Goal: Check status: Check status

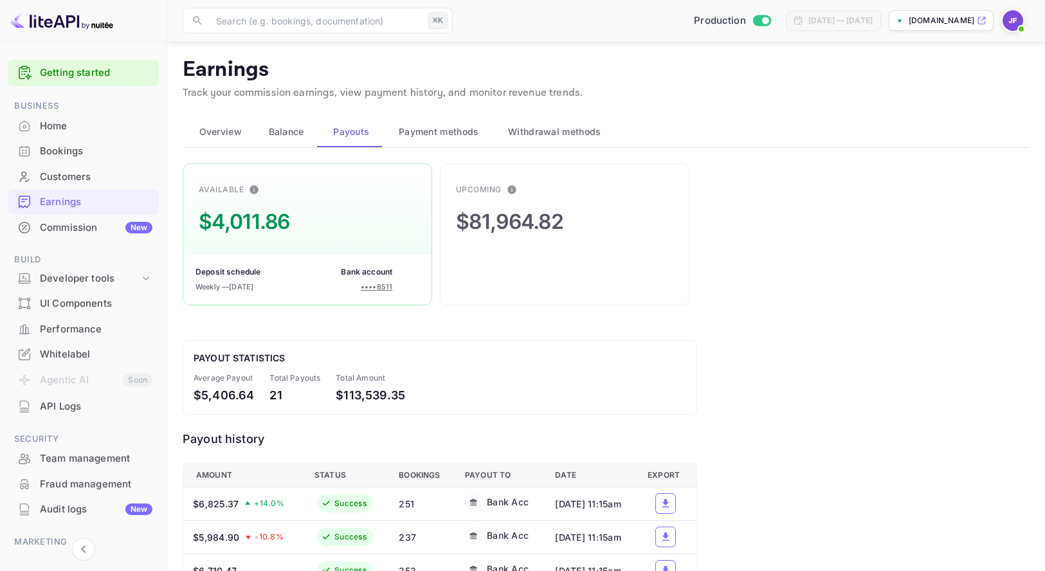
scroll to position [95, 0]
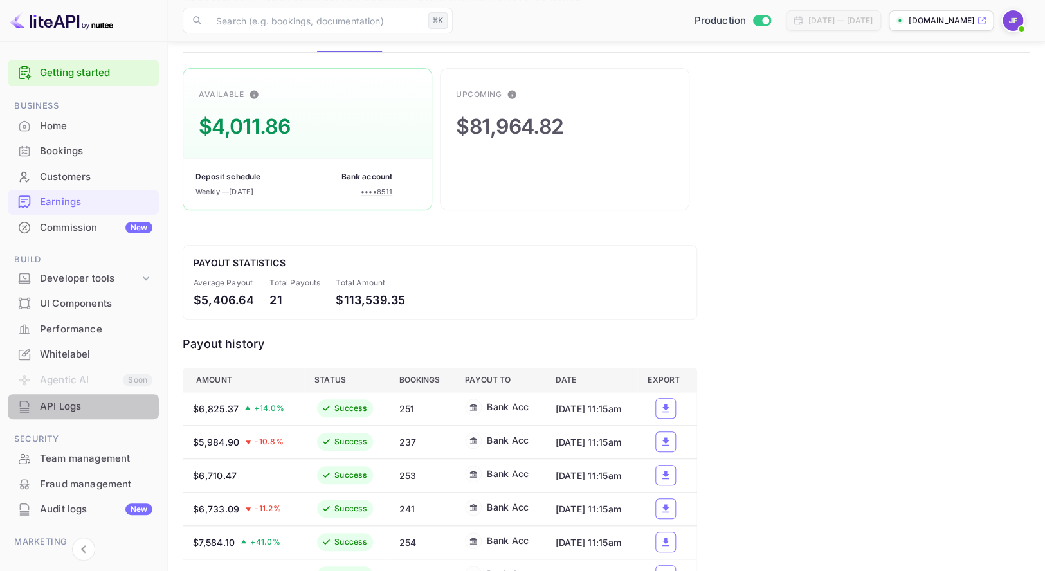
click at [77, 405] on div "API Logs" at bounding box center [96, 406] width 113 height 15
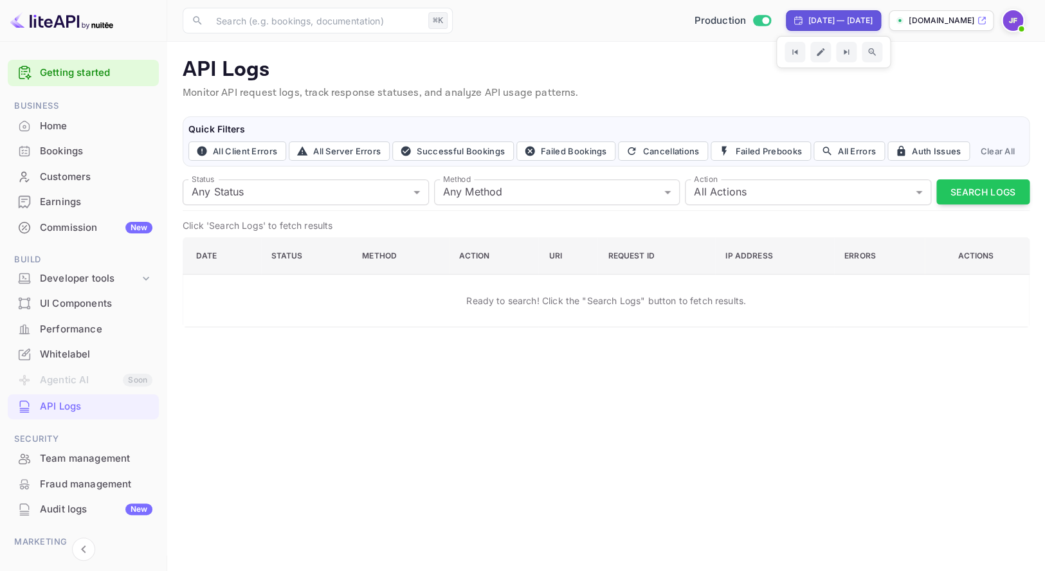
click at [808, 24] on div "[DATE] — [DATE]" at bounding box center [840, 21] width 64 height 12
select select "7"
select select "2025"
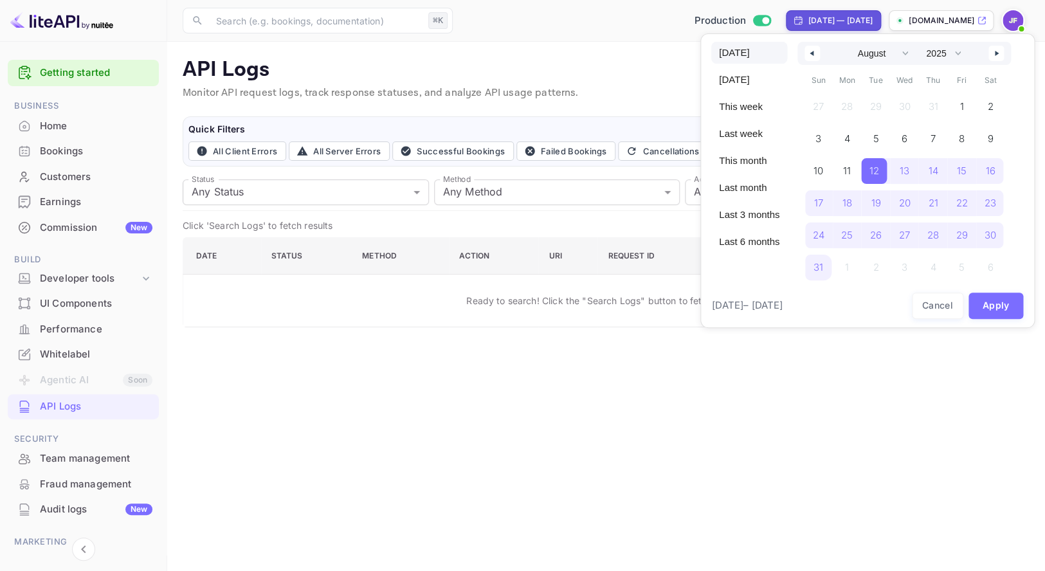
click at [748, 46] on span "[DATE]" at bounding box center [749, 53] width 76 height 22
select select "8"
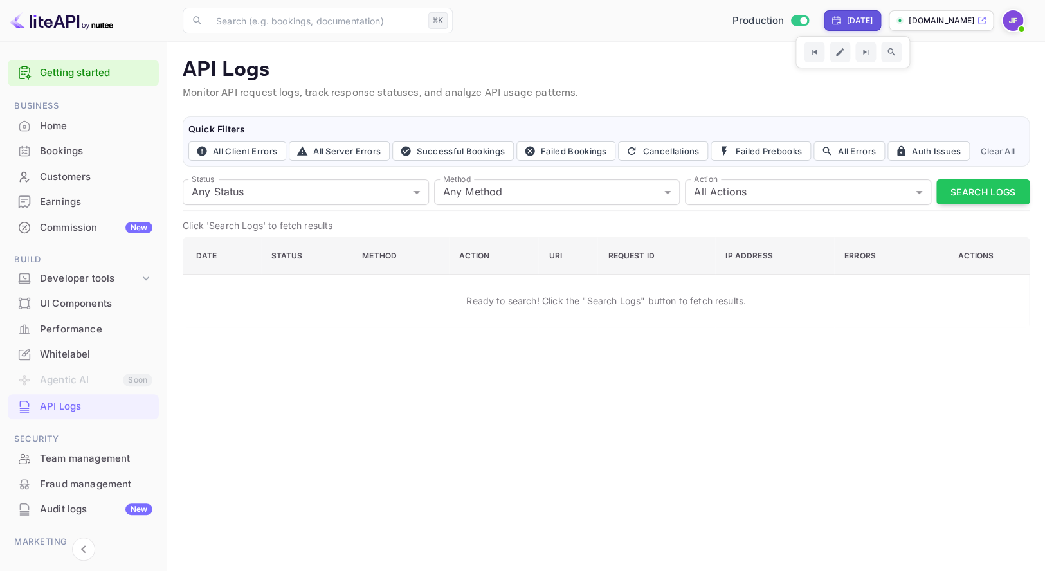
click at [846, 17] on div "Yesterday" at bounding box center [859, 21] width 26 height 12
select select "8"
select select "2025"
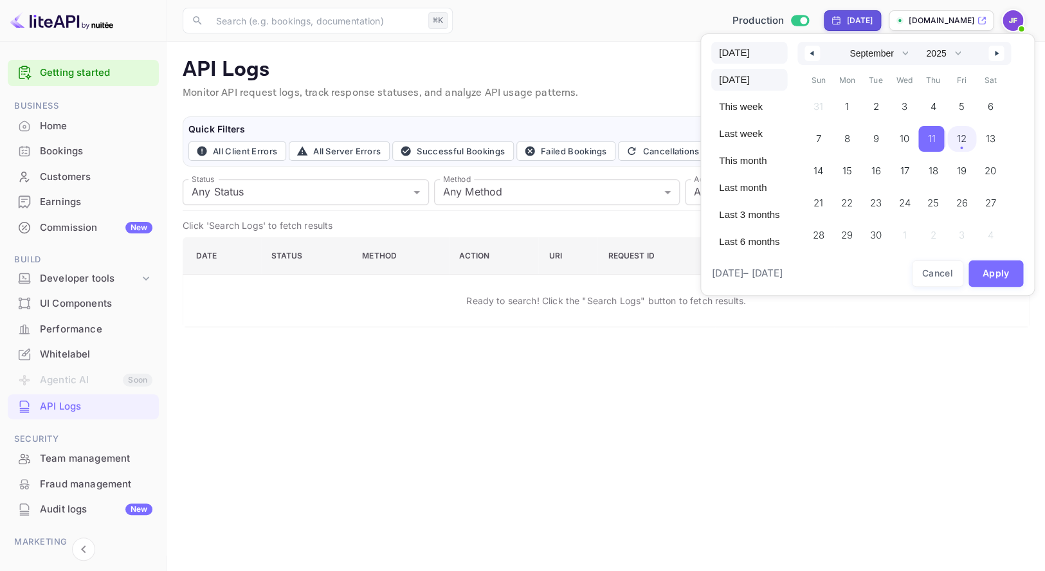
click at [748, 53] on span "Today" at bounding box center [749, 53] width 76 height 22
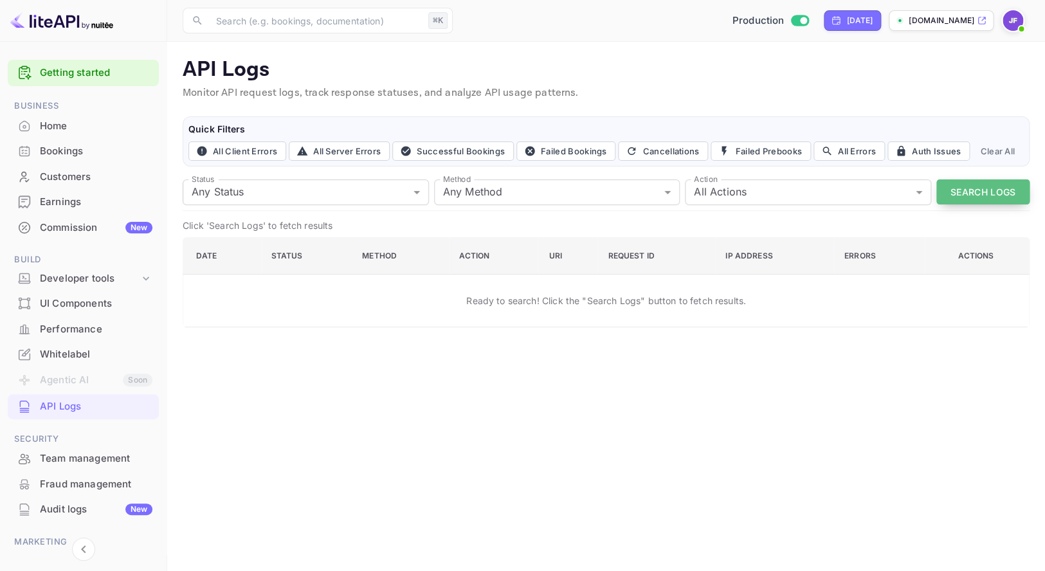
click at [963, 188] on button "Search Logs" at bounding box center [982, 191] width 93 height 25
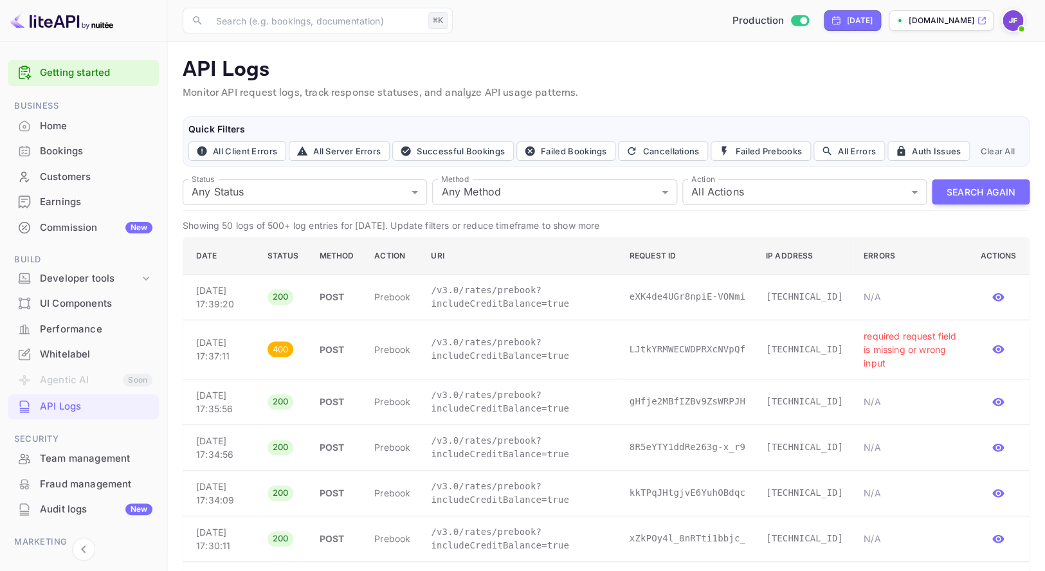
scroll to position [8, 0]
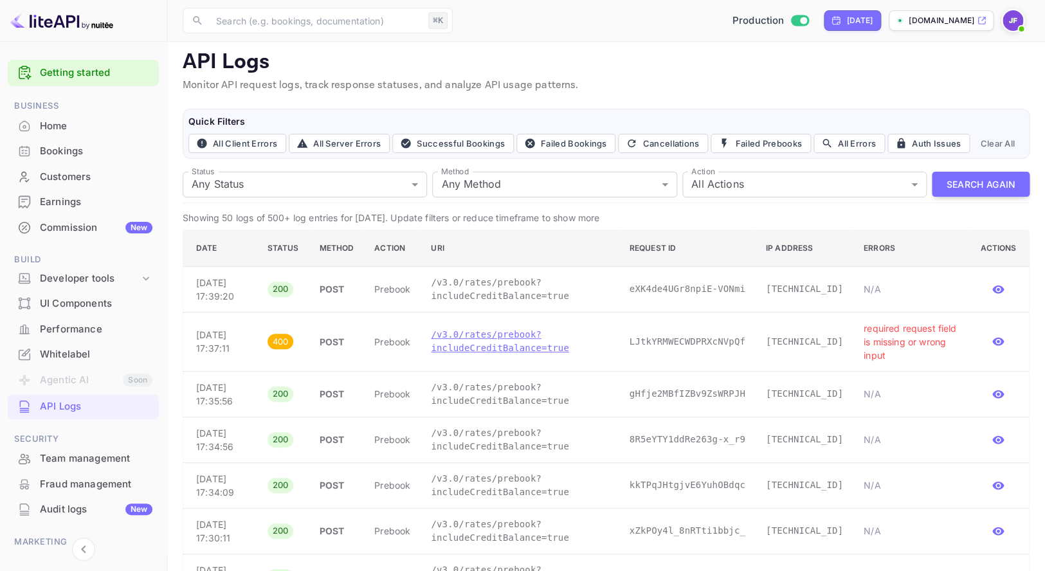
click at [446, 348] on p "/v3.0/rates/prebook?includeCreditBalance=true" at bounding box center [519, 341] width 177 height 27
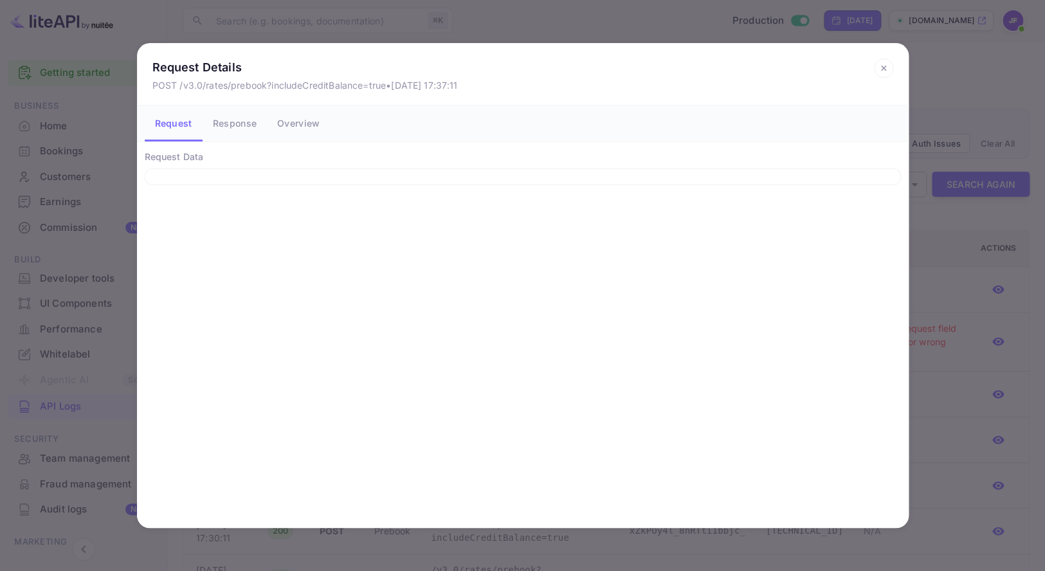
scroll to position [5, 0]
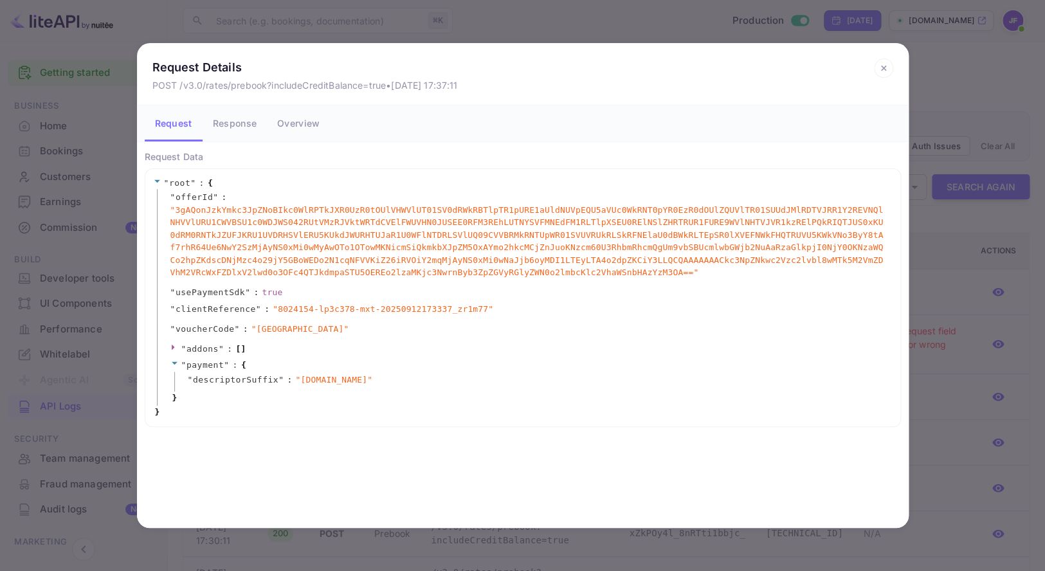
click at [881, 68] on icon at bounding box center [883, 68] width 19 height 19
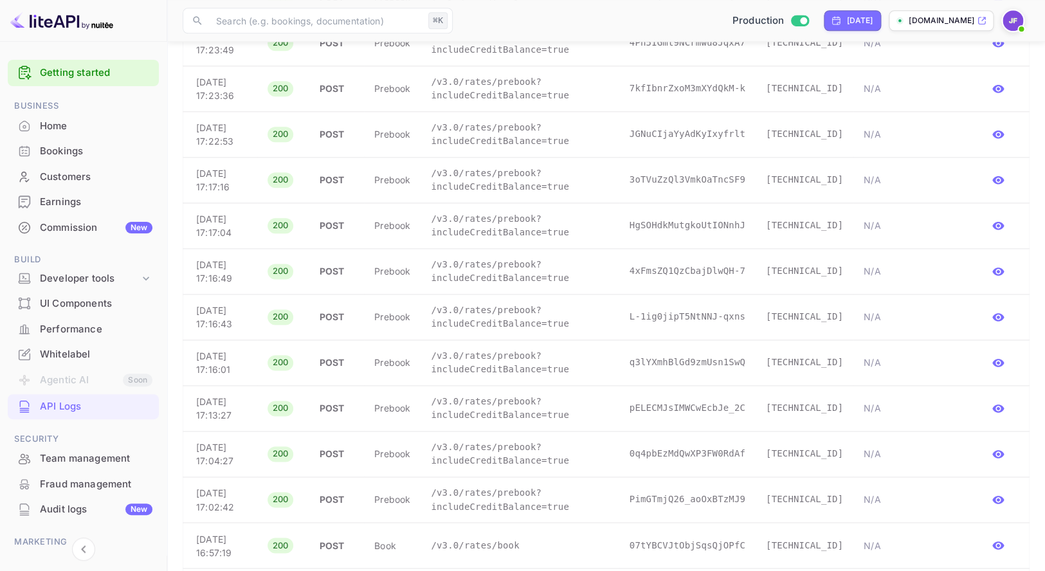
scroll to position [542, 0]
click at [463, 260] on p "/v3.0/rates/prebook?includeCreditBalance=true" at bounding box center [519, 270] width 177 height 27
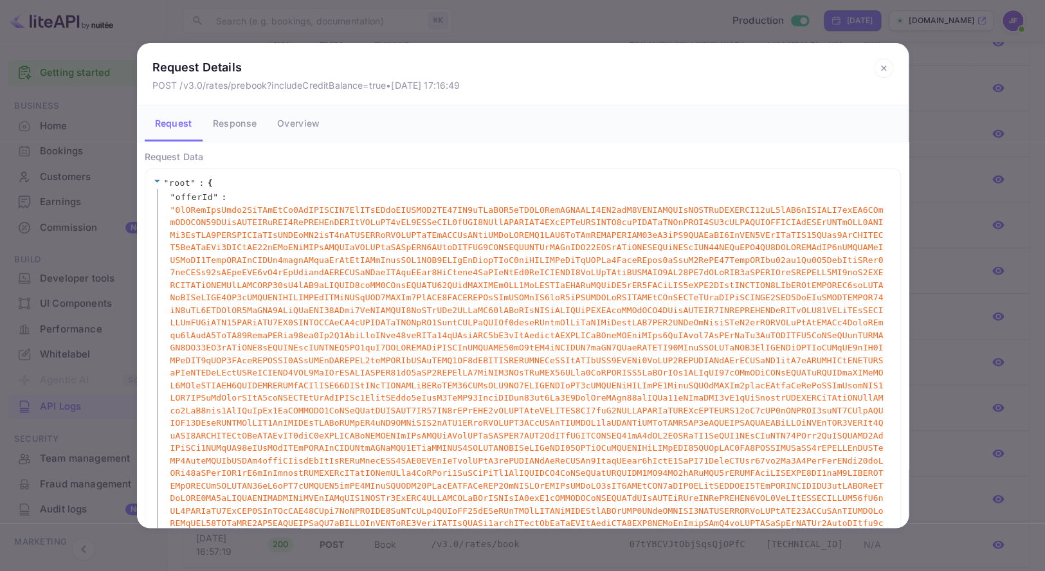
scroll to position [173, 0]
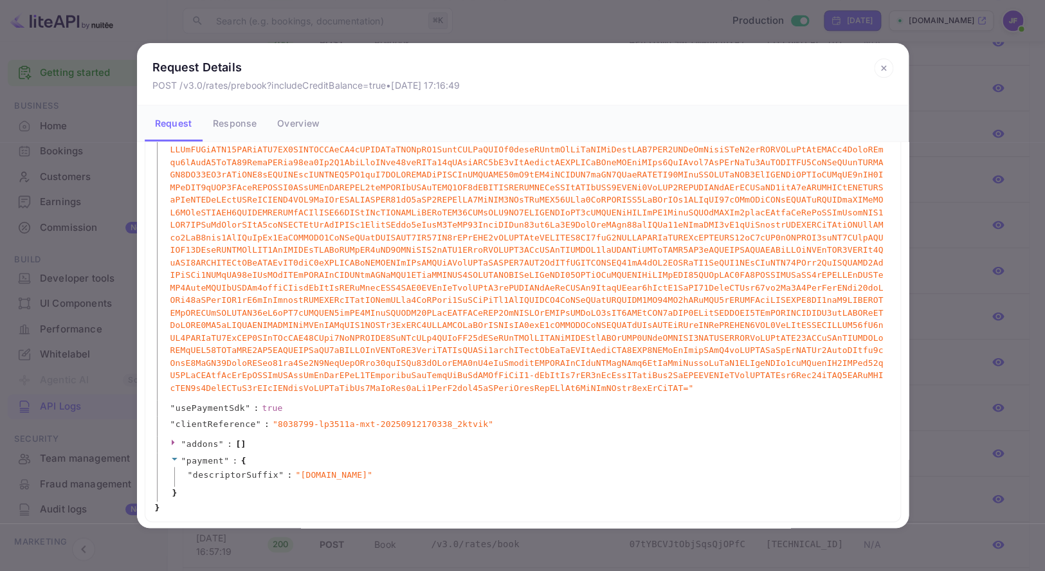
drag, startPoint x: 881, startPoint y: 67, endPoint x: 879, endPoint y: 80, distance: 13.7
click at [881, 67] on icon at bounding box center [883, 68] width 5 height 5
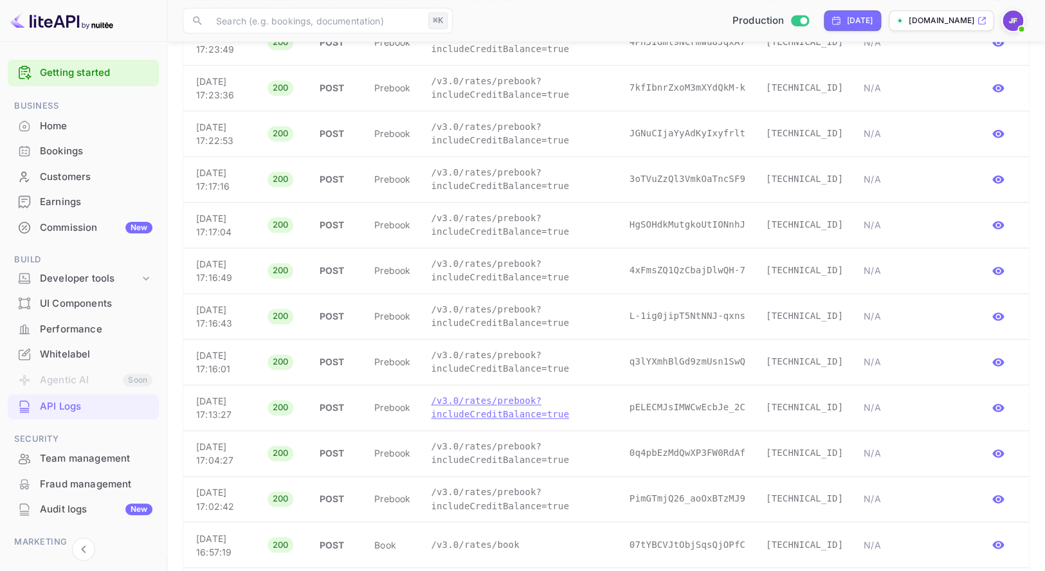
click at [513, 414] on p "/v3.0/rates/prebook?includeCreditBalance=true" at bounding box center [519, 407] width 177 height 27
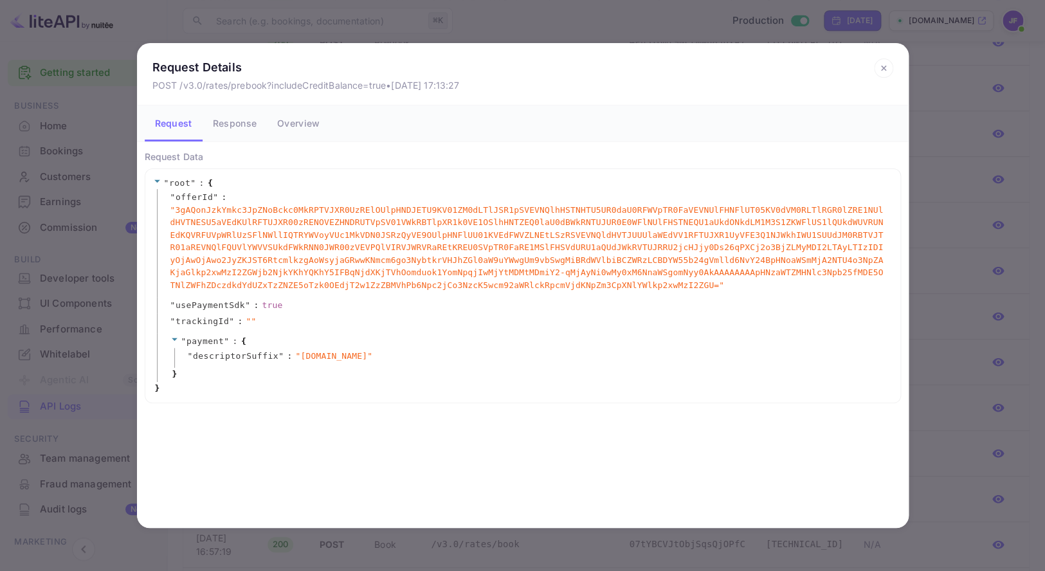
click at [248, 126] on button "Response" at bounding box center [235, 123] width 64 height 36
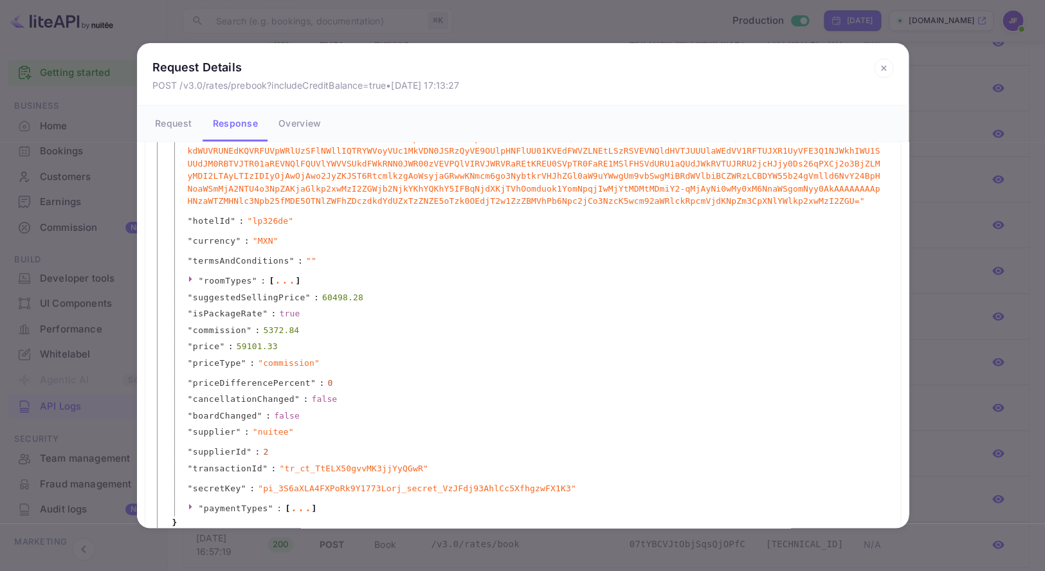
scroll to position [163, 0]
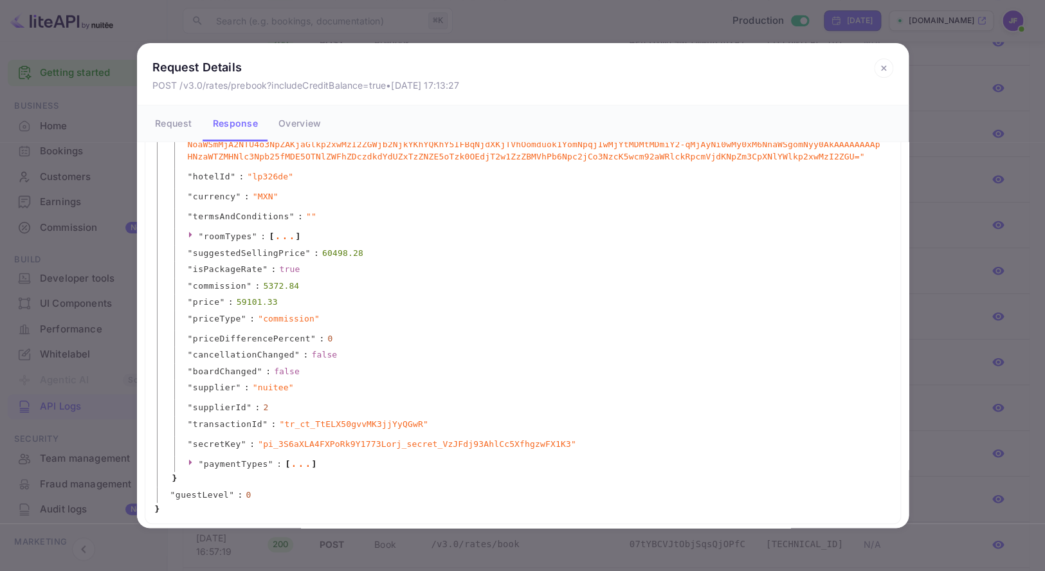
click at [298, 464] on div "..." at bounding box center [300, 463] width 21 height 6
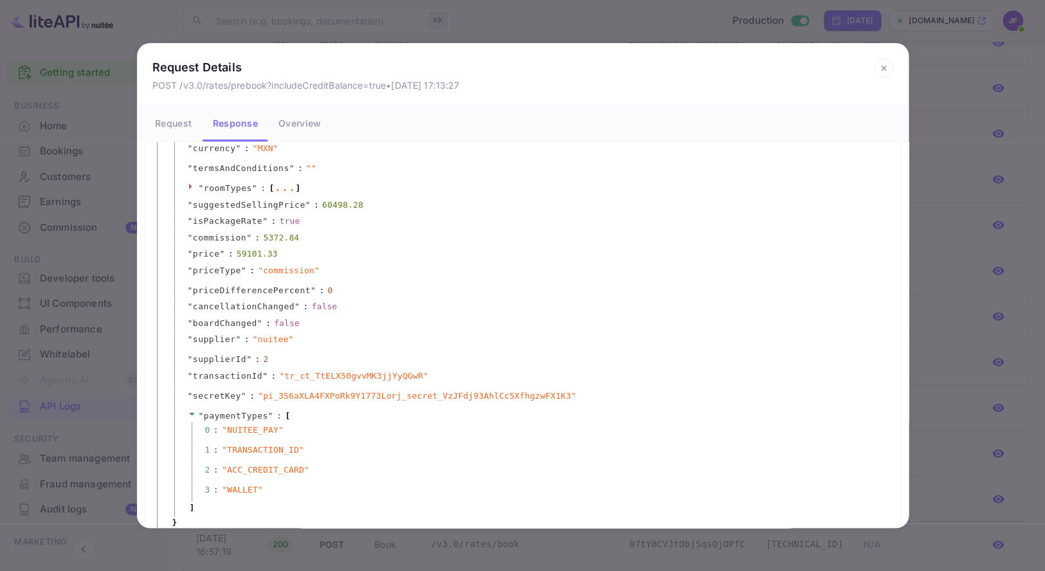
scroll to position [253, 0]
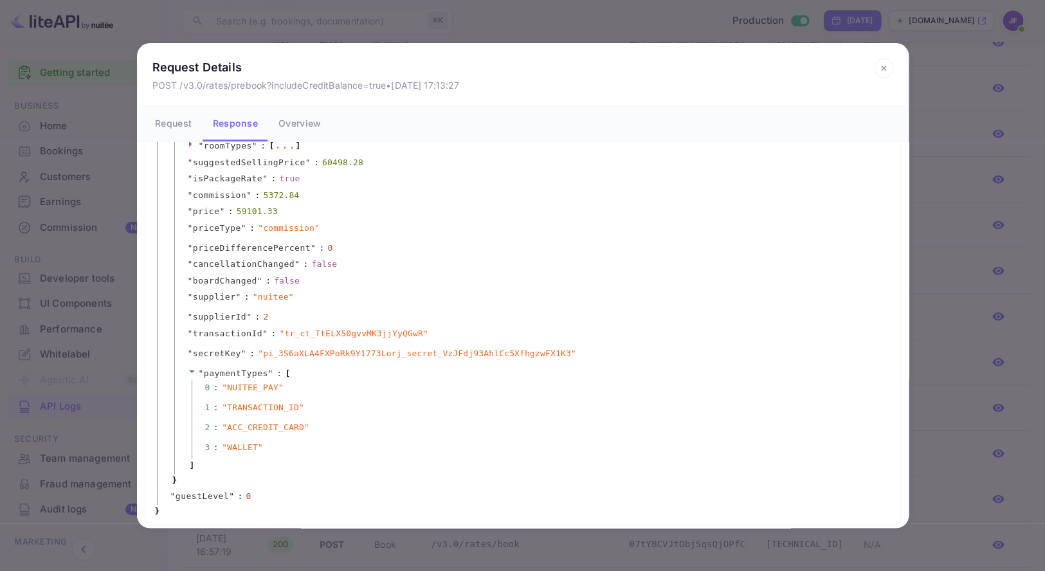
click at [884, 68] on icon at bounding box center [883, 68] width 5 height 5
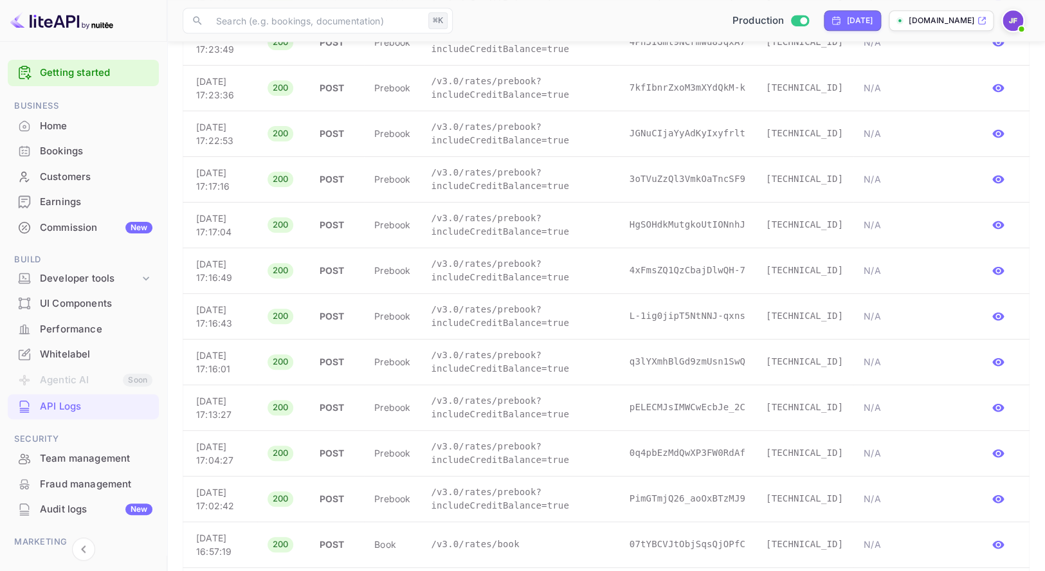
scroll to position [0, 0]
click at [71, 153] on div "Bookings" at bounding box center [96, 151] width 113 height 15
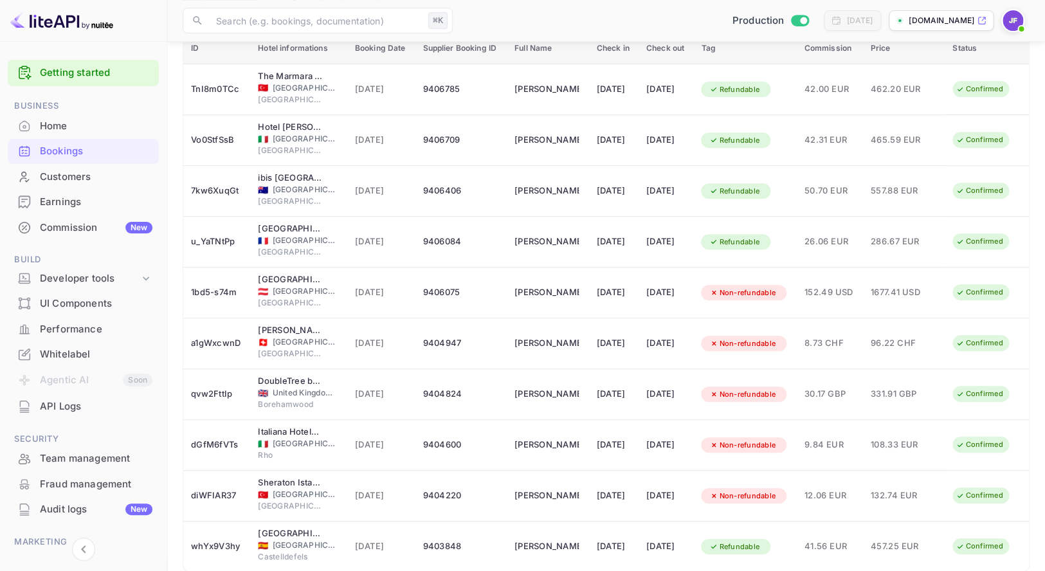
scroll to position [139, 0]
click at [478, 297] on div "9406075" at bounding box center [460, 292] width 77 height 21
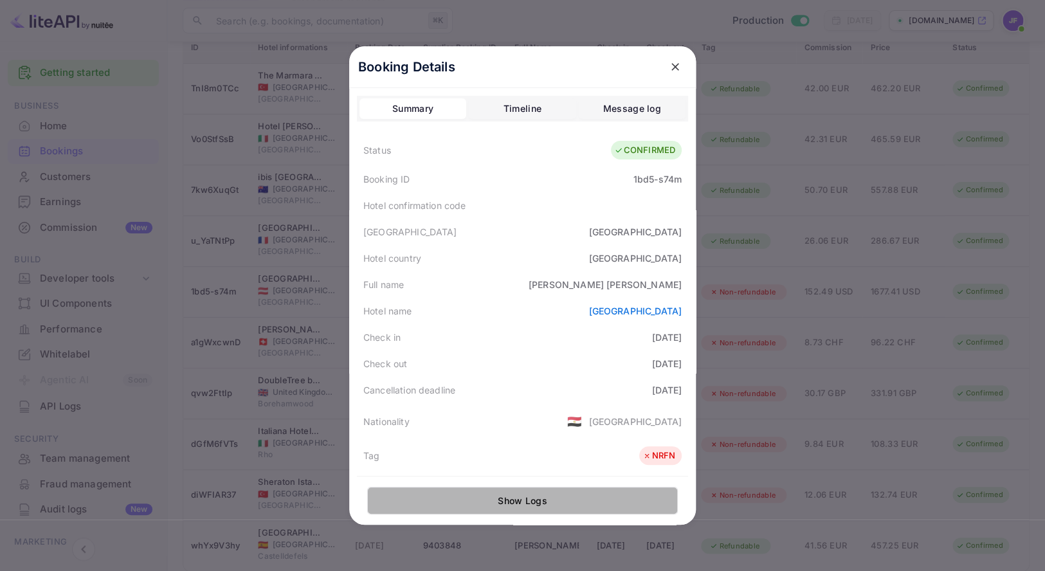
click at [514, 500] on button "Show Logs" at bounding box center [522, 501] width 311 height 28
click at [536, 503] on button "Show Logs" at bounding box center [522, 501] width 311 height 28
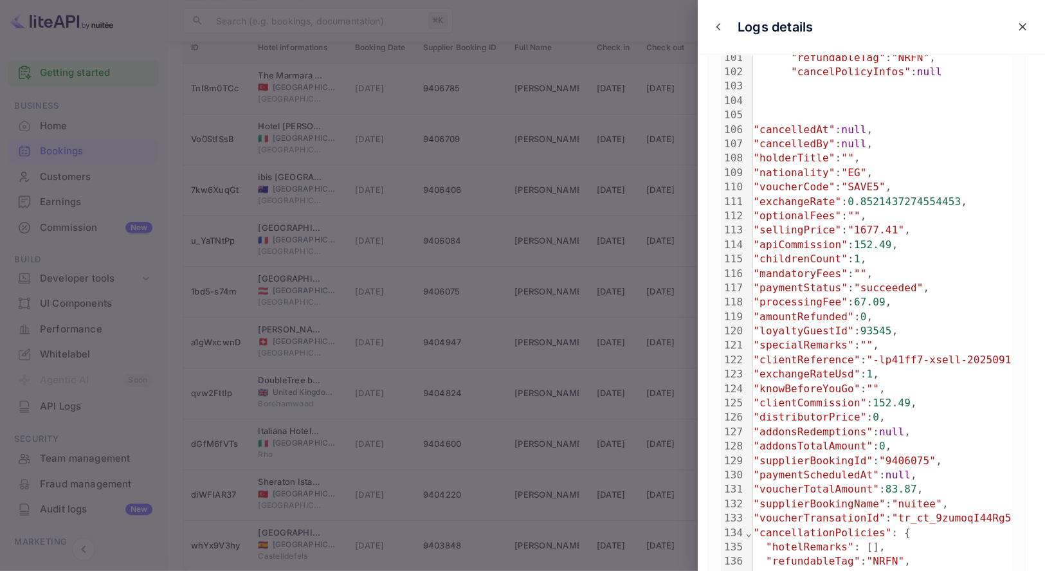
scroll to position [1562, 0]
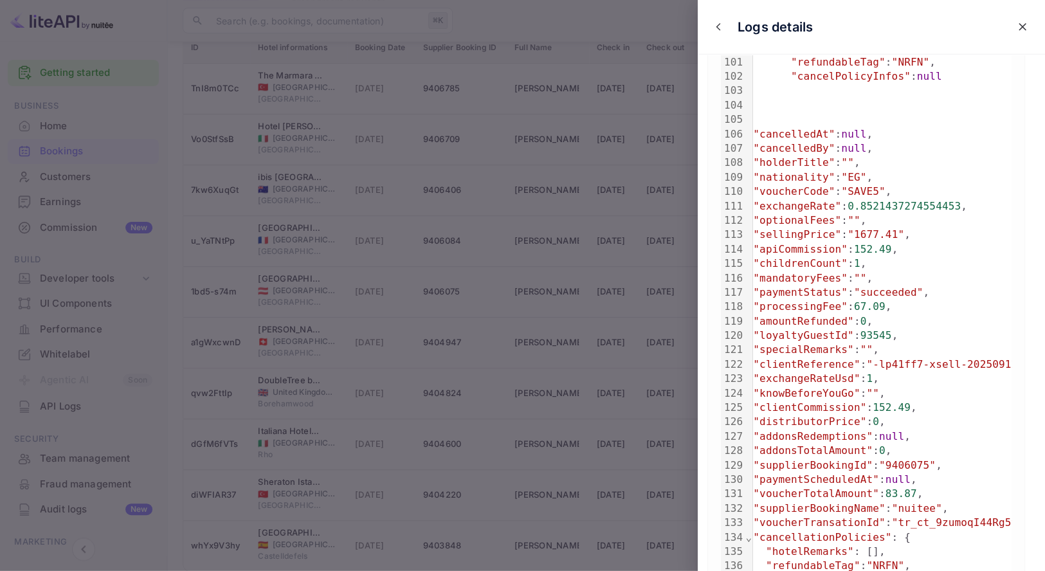
click at [1024, 30] on icon "close" at bounding box center [1022, 27] width 8 height 8
